Goal: Task Accomplishment & Management: Use online tool/utility

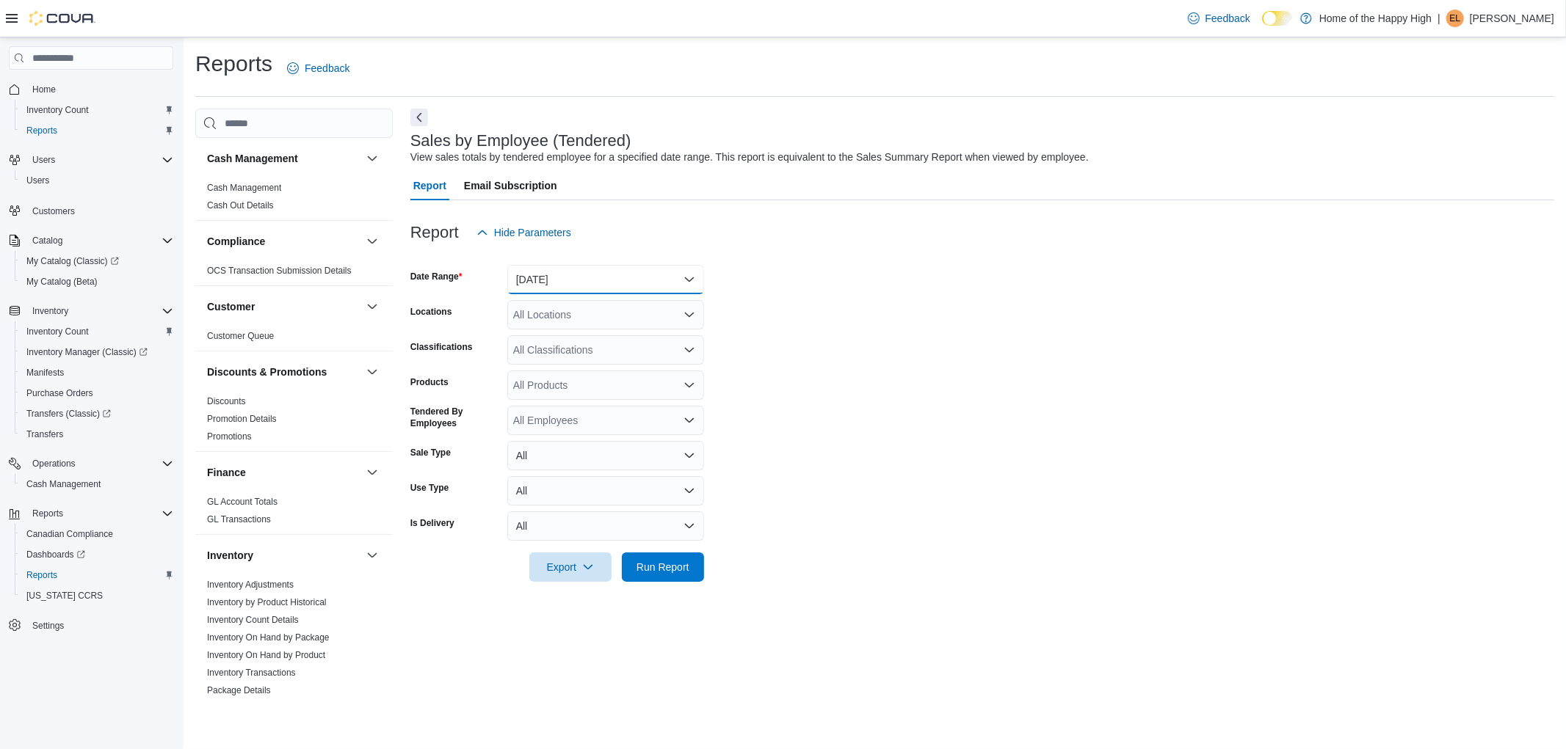
click at [555, 266] on button "[DATE]" at bounding box center [605, 279] width 197 height 29
click at [539, 338] on span "[DATE]" at bounding box center [614, 339] width 167 height 18
click at [548, 313] on div "All Locations" at bounding box center [605, 314] width 197 height 29
type input "*****"
click at [575, 338] on span "Saskatoon - Willowgrove - Fire & Flower" at bounding box center [660, 340] width 184 height 15
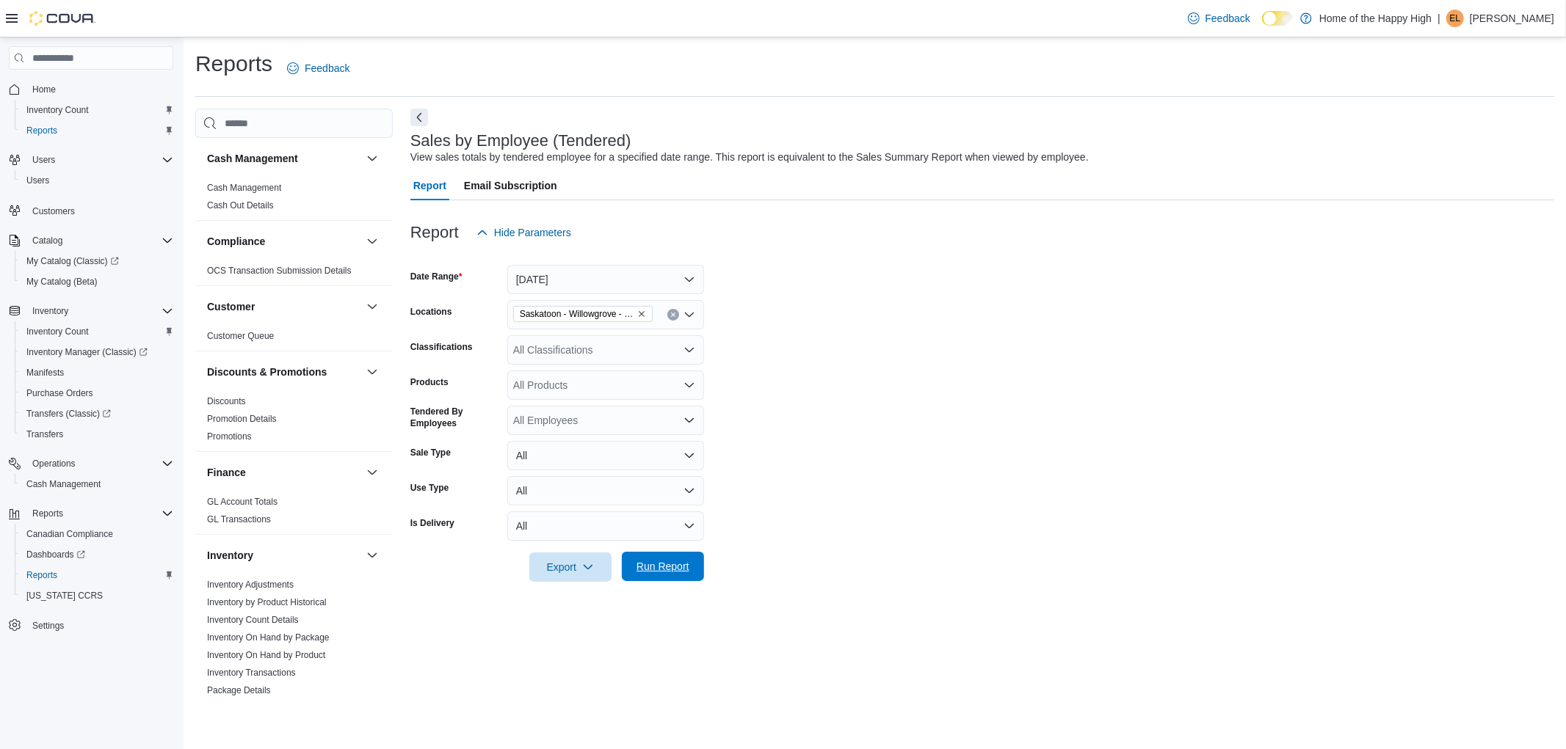
click at [683, 567] on span "Run Report" at bounding box center [662, 566] width 53 height 15
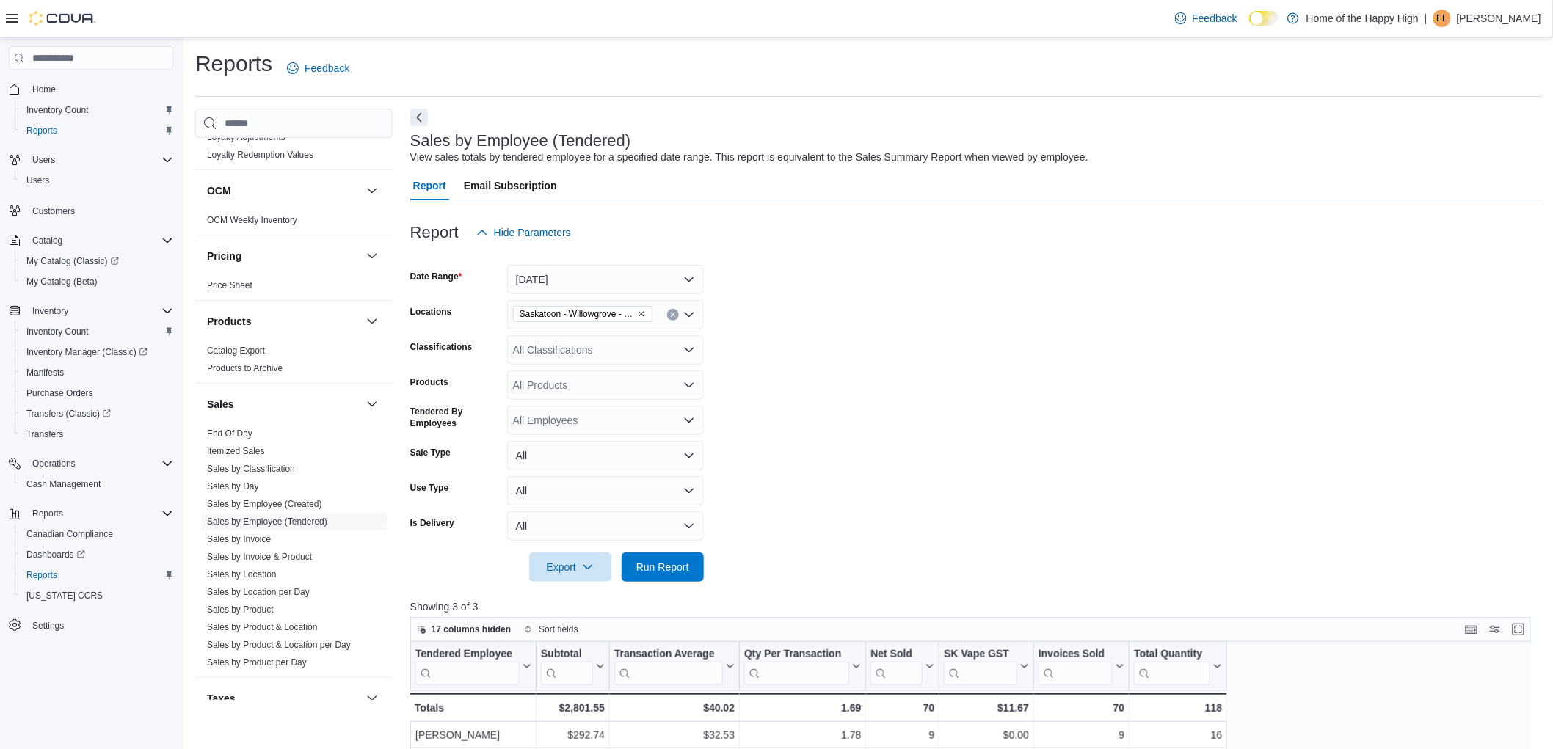
scroll to position [734, 0]
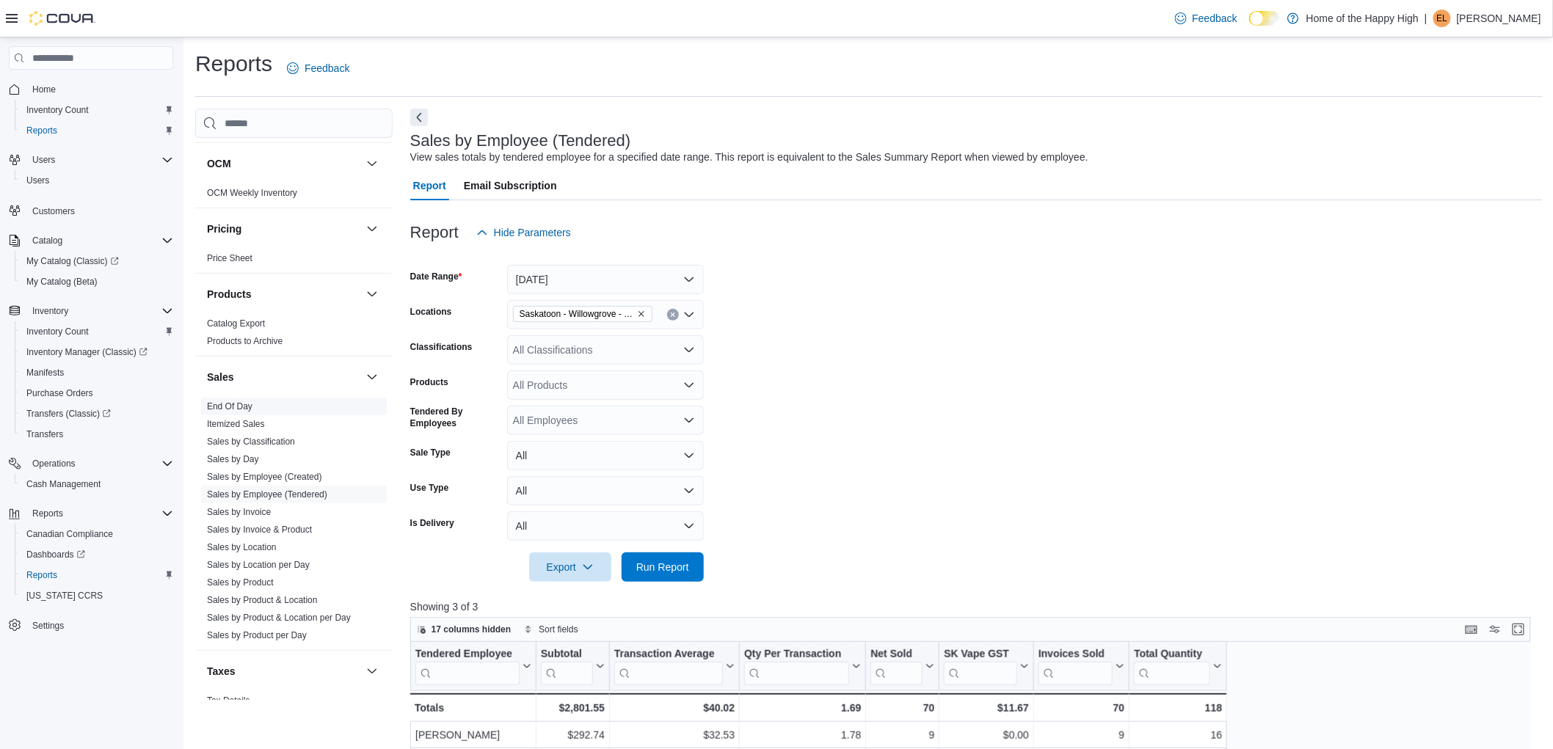
click at [236, 411] on link "End Of Day" at bounding box center [230, 407] width 46 height 10
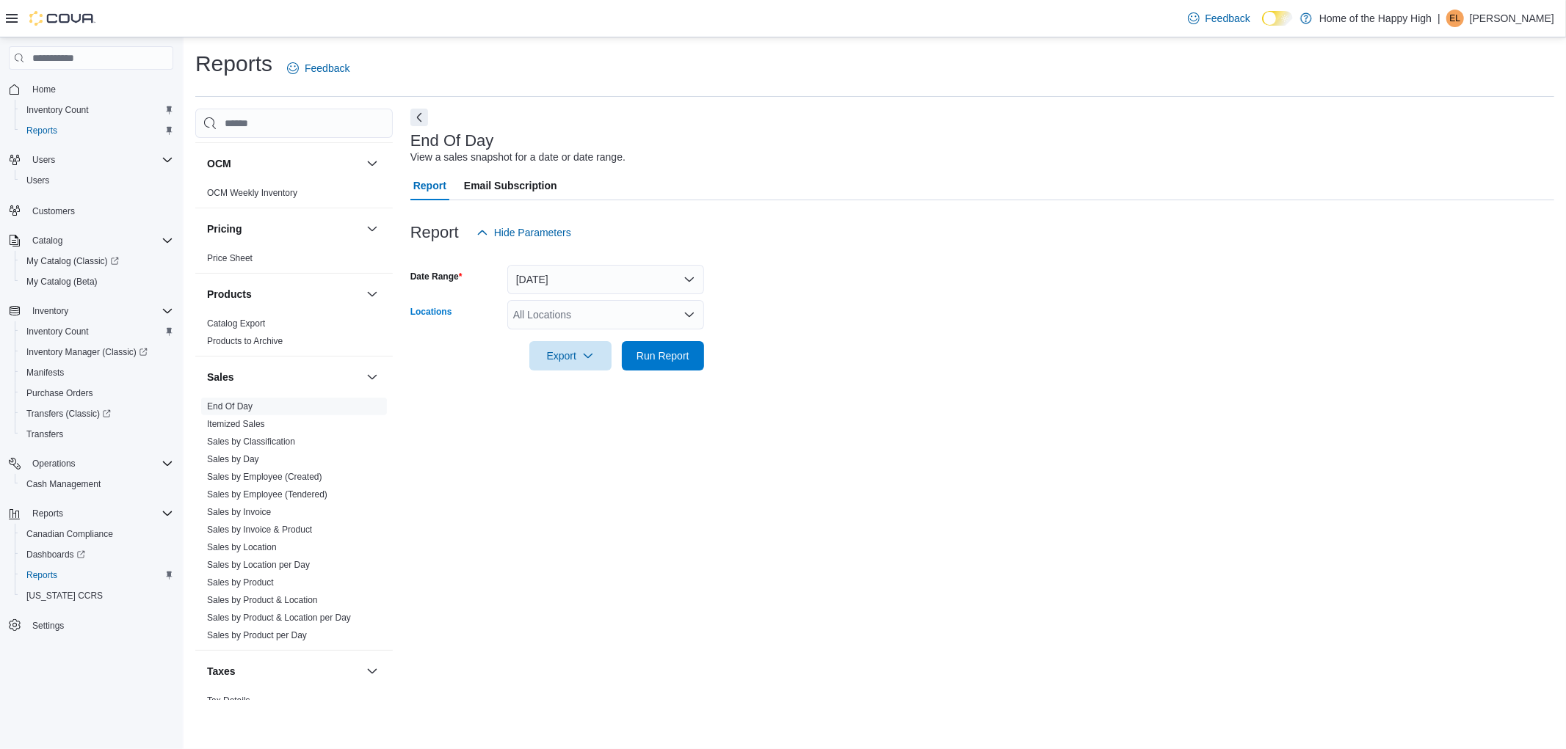
click at [581, 311] on div "All Locations" at bounding box center [605, 314] width 197 height 29
type input "*****"
click at [608, 341] on span "Saskatoon - Willowgrove - Fire & Flower" at bounding box center [660, 340] width 184 height 15
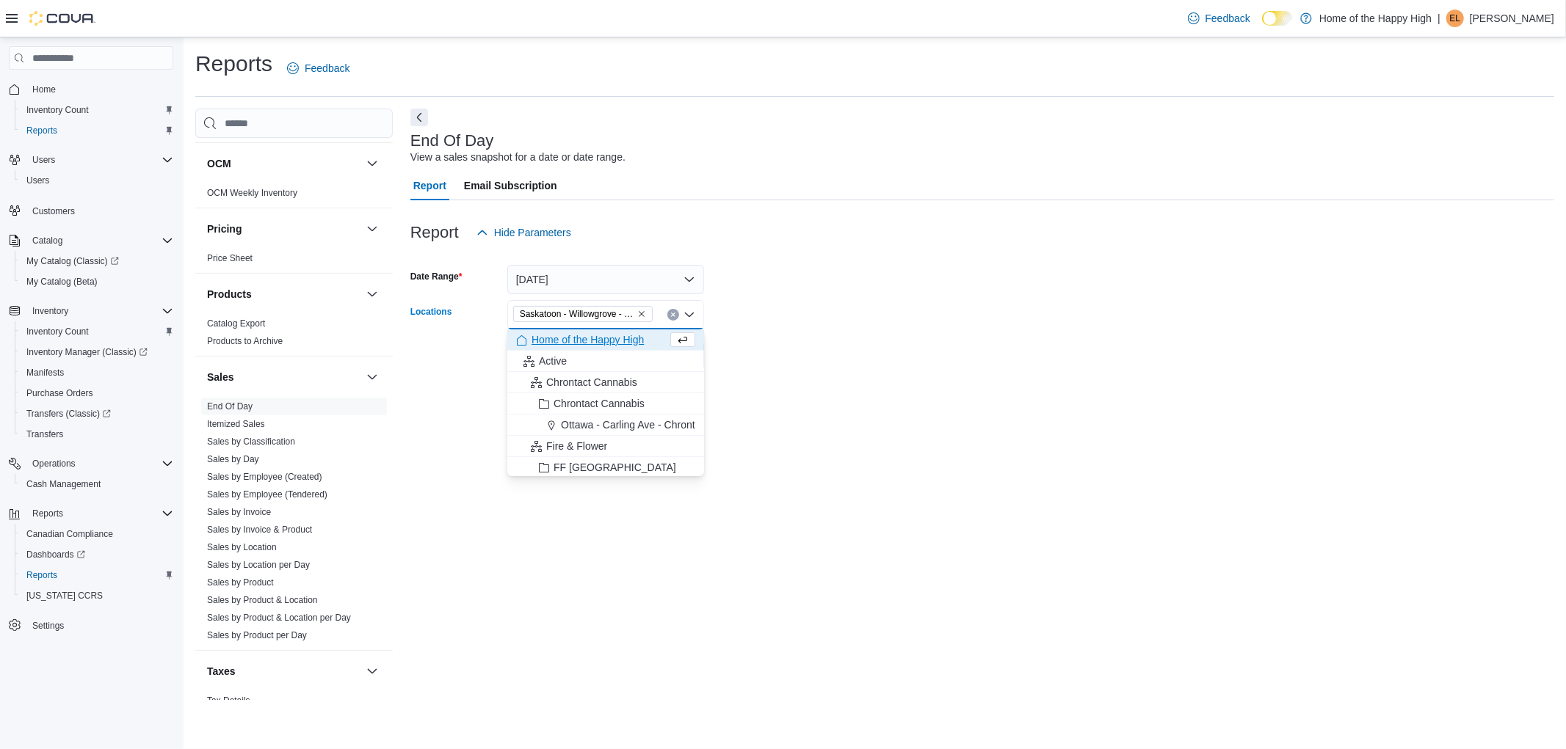
click at [803, 402] on div "End Of Day View a sales snapshot for a date or date range. Report Email Subscri…" at bounding box center [982, 405] width 1144 height 592
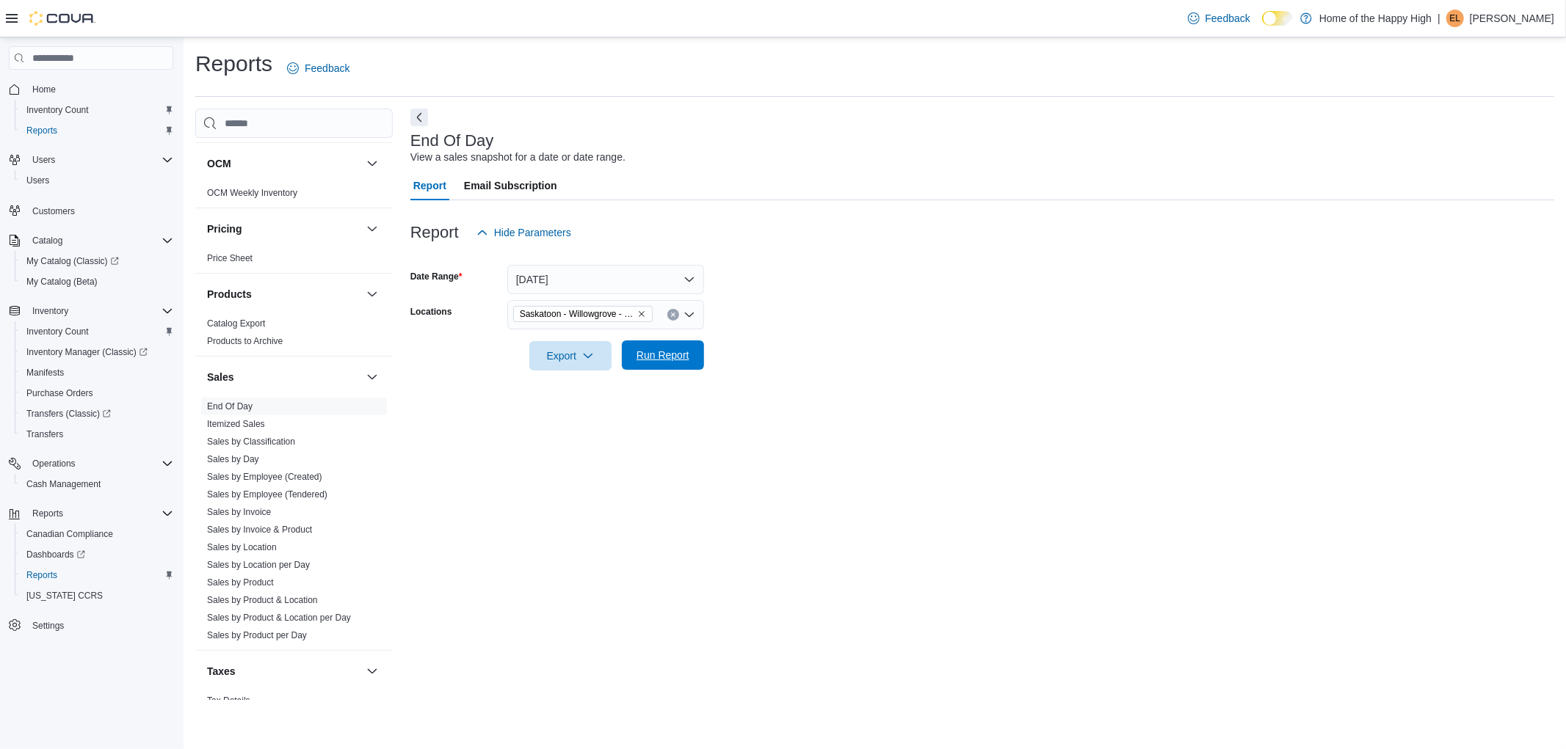
click at [696, 361] on button "Run Report" at bounding box center [663, 355] width 82 height 29
